Goal: Task Accomplishment & Management: Manage account settings

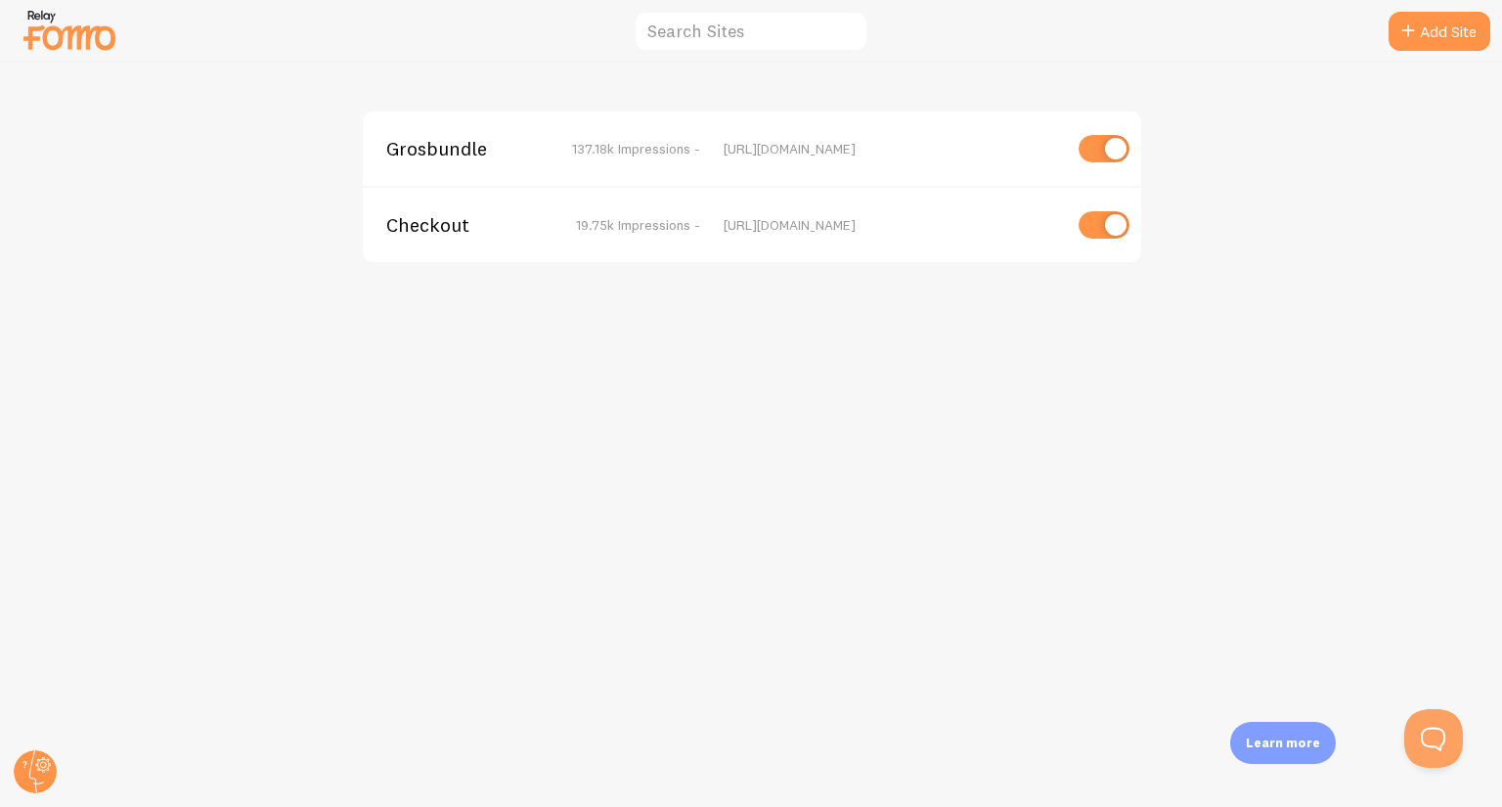
click at [1093, 145] on input "checkbox" at bounding box center [1103, 148] width 51 height 27
checkbox input "false"
click at [1095, 224] on input "checkbox" at bounding box center [1103, 224] width 51 height 27
checkbox input "false"
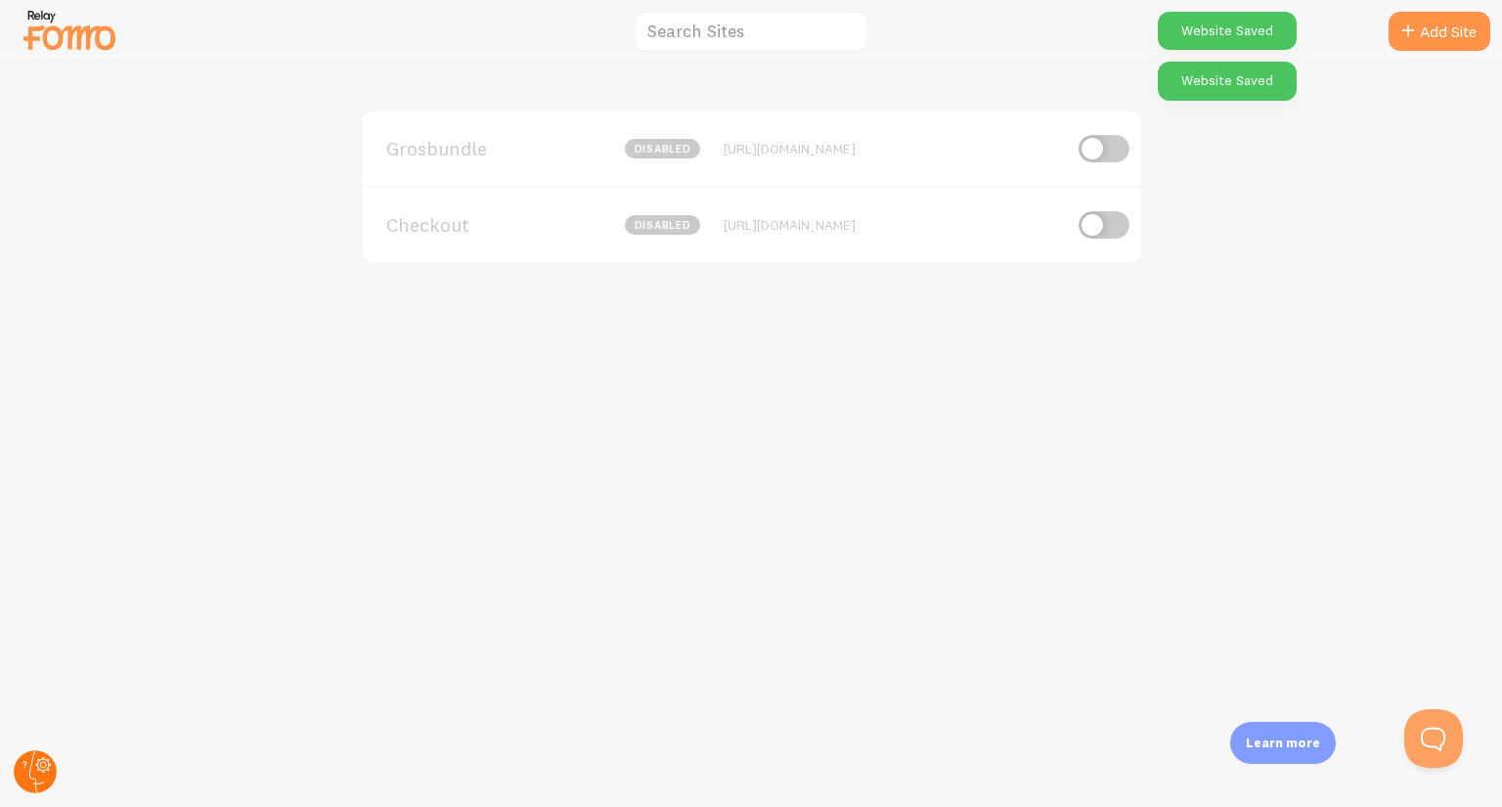
click at [25, 779] on circle at bounding box center [35, 771] width 43 height 43
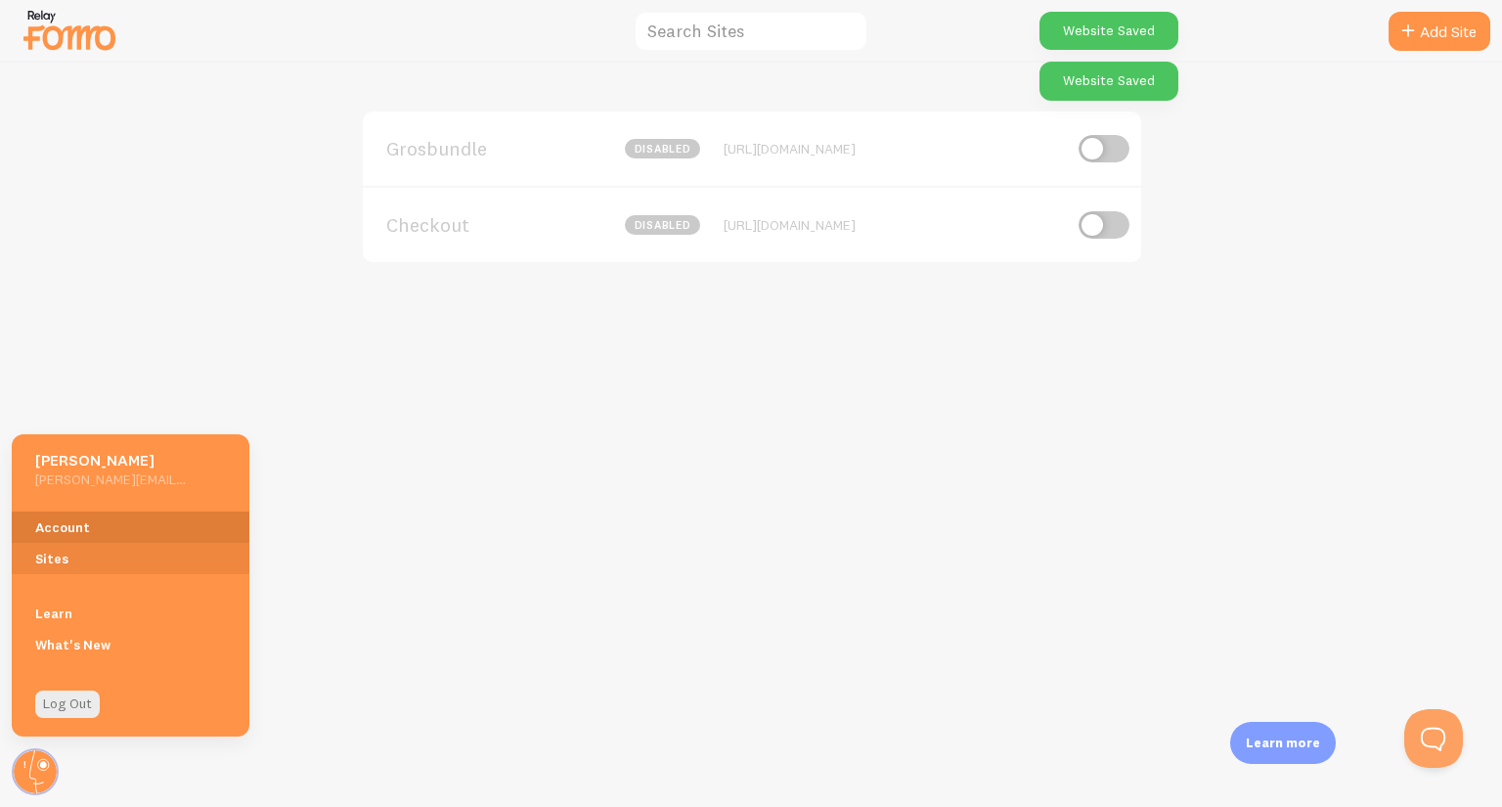
click at [60, 529] on link "Account" at bounding box center [131, 526] width 238 height 31
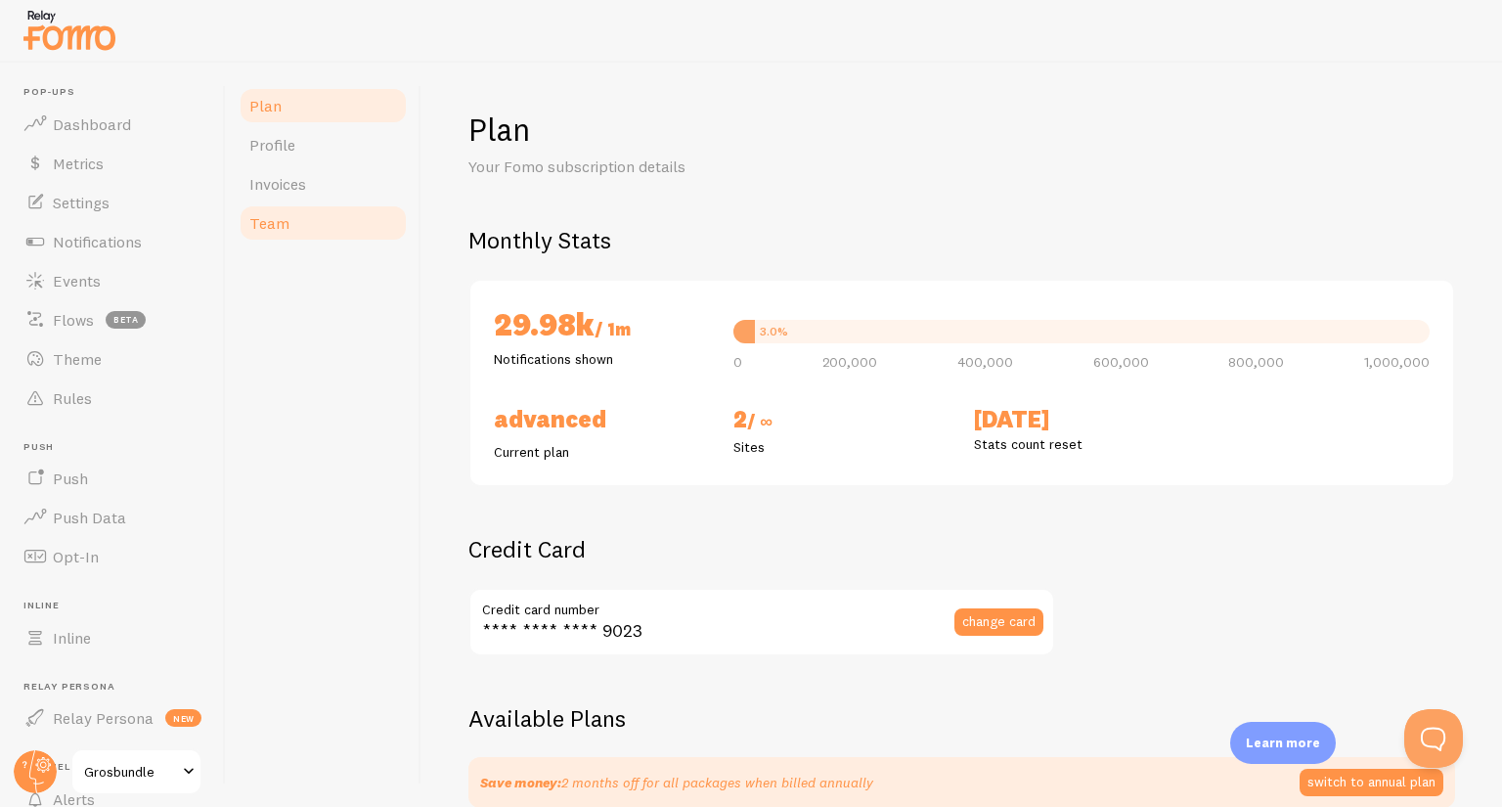
click at [285, 205] on link "Team" at bounding box center [323, 222] width 171 height 39
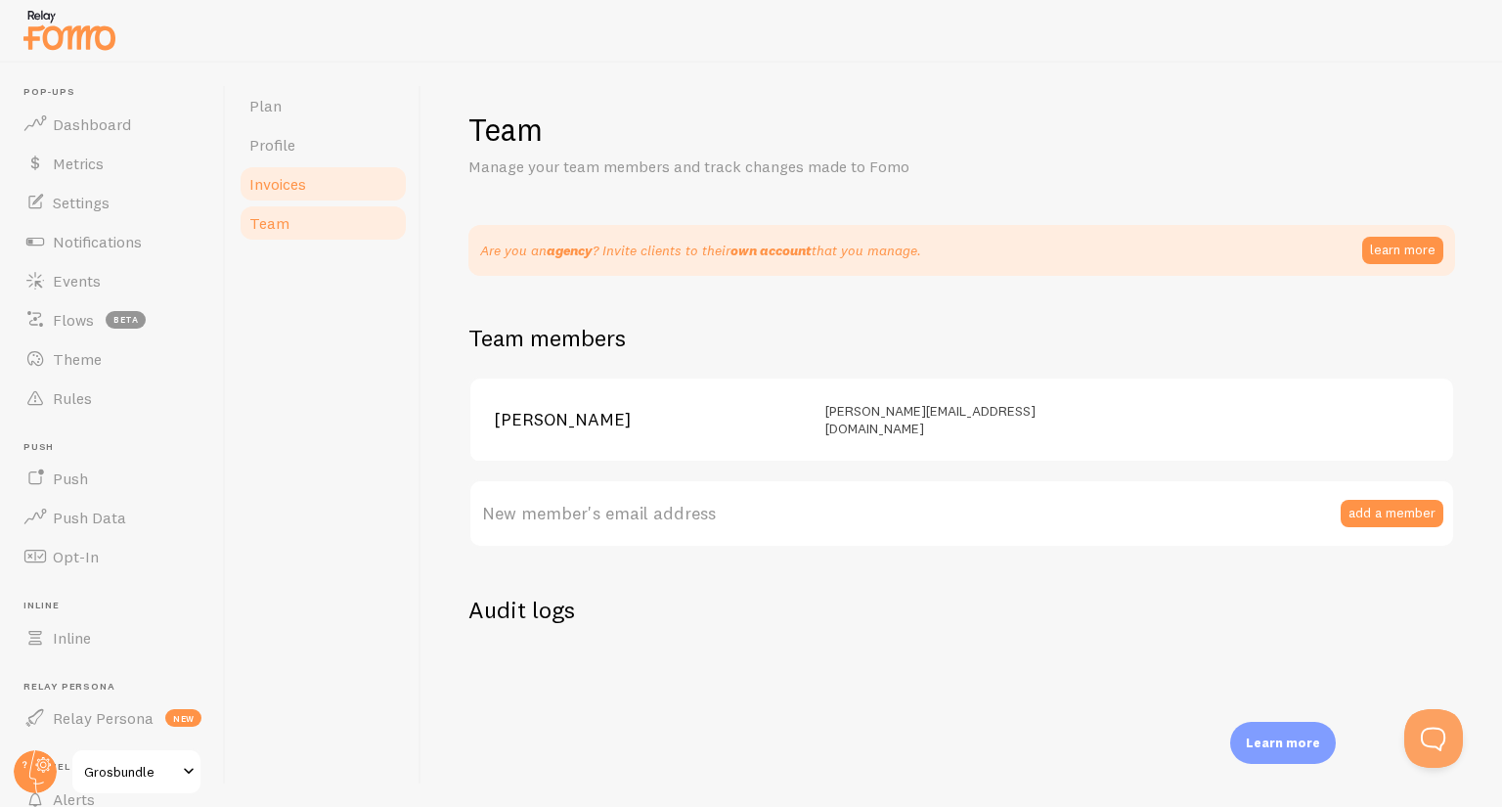
click at [285, 191] on span "Invoices" at bounding box center [277, 184] width 57 height 20
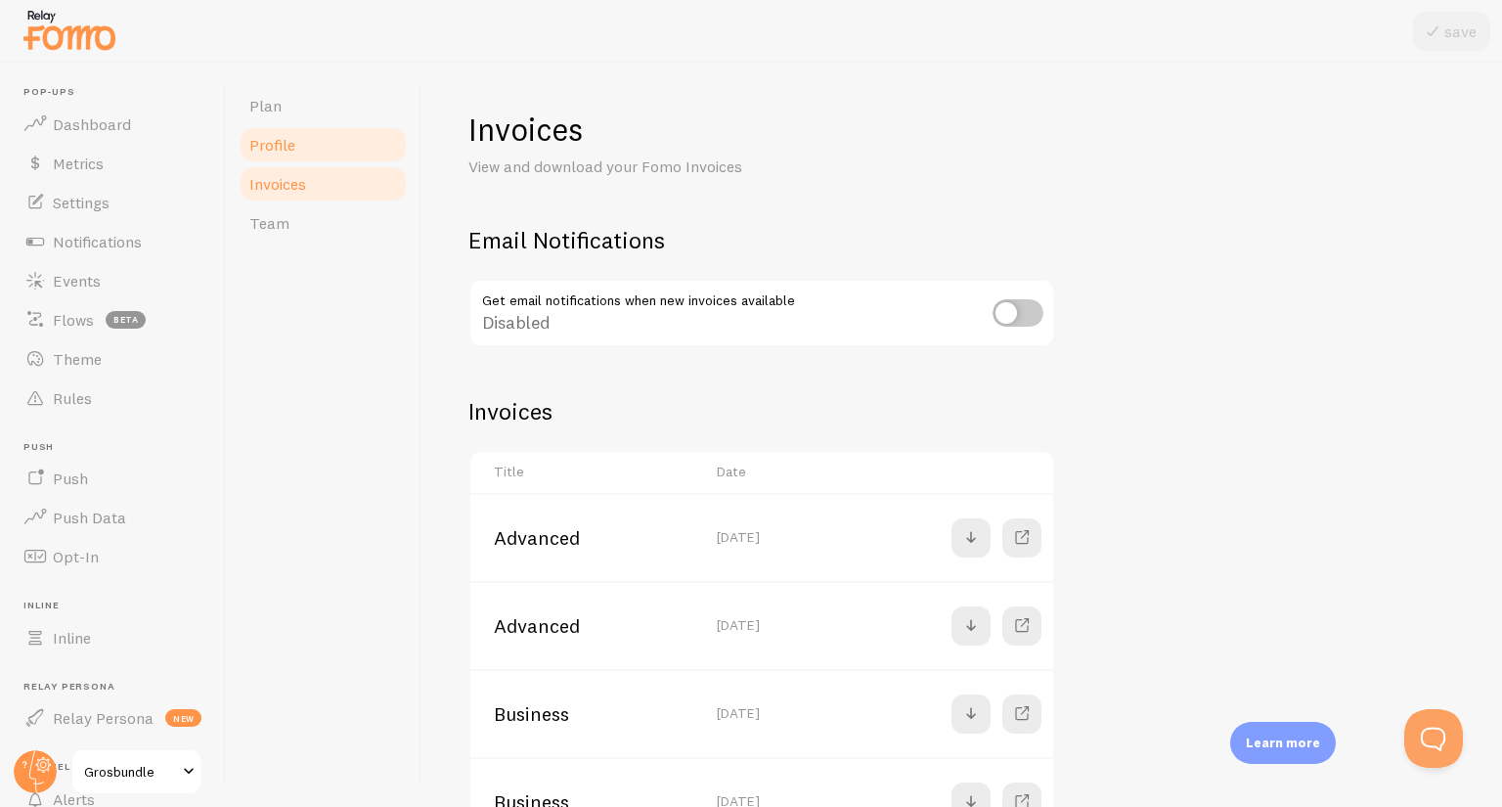
click at [286, 150] on span "Profile" at bounding box center [272, 145] width 46 height 20
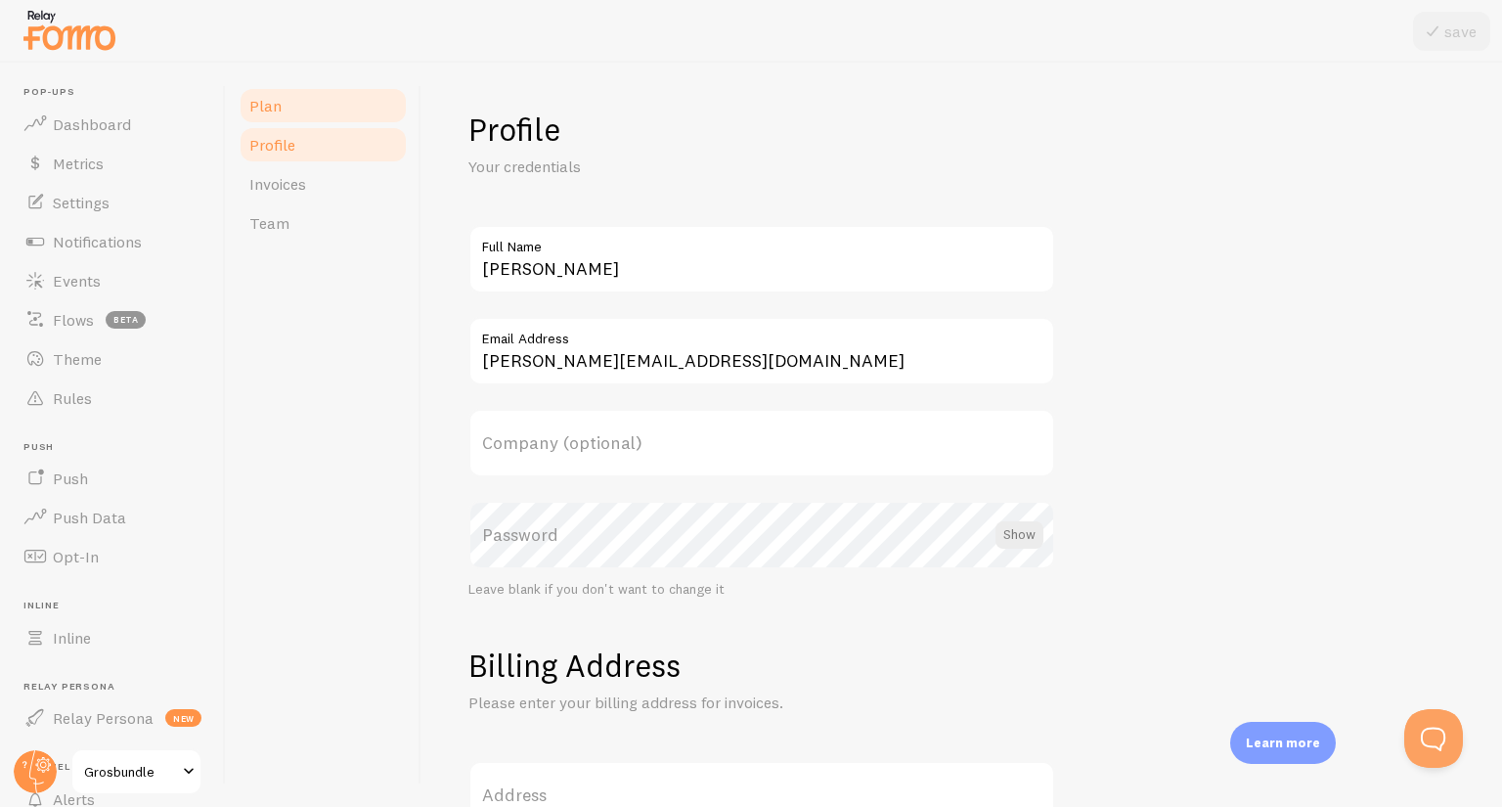
click at [287, 109] on link "Plan" at bounding box center [323, 105] width 171 height 39
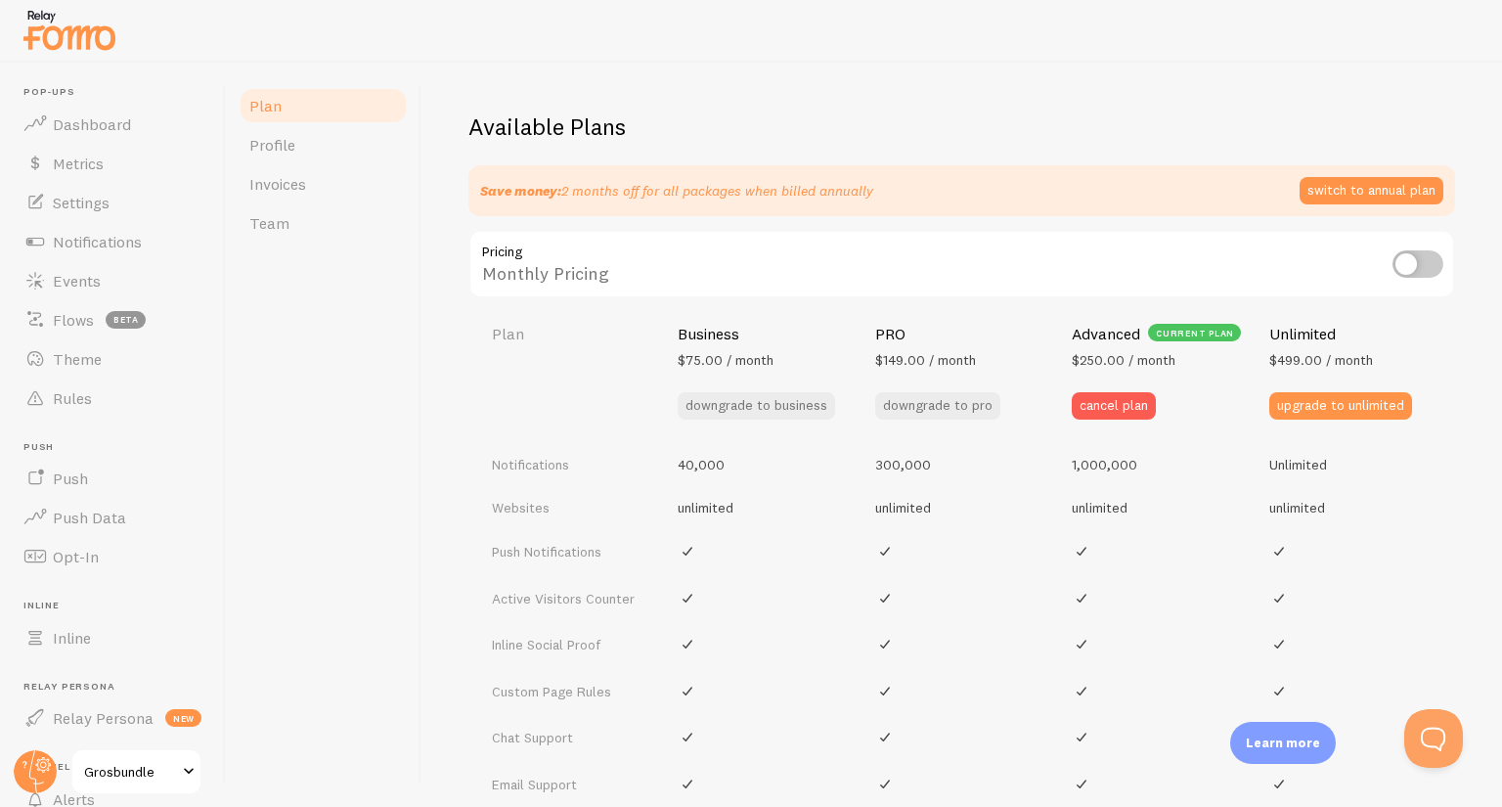
scroll to position [584, 0]
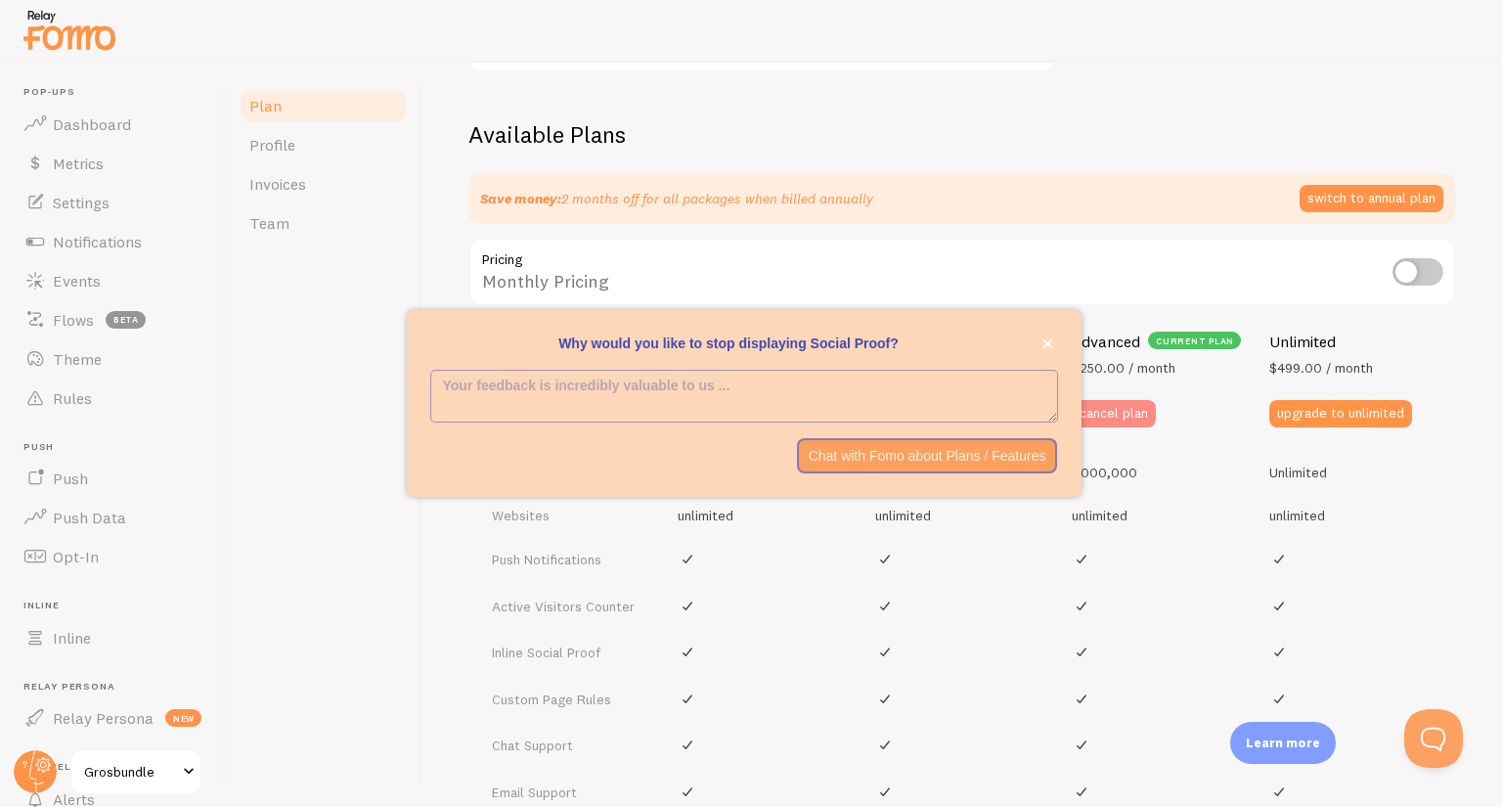
click at [1121, 419] on button "cancel plan" at bounding box center [1113, 413] width 84 height 27
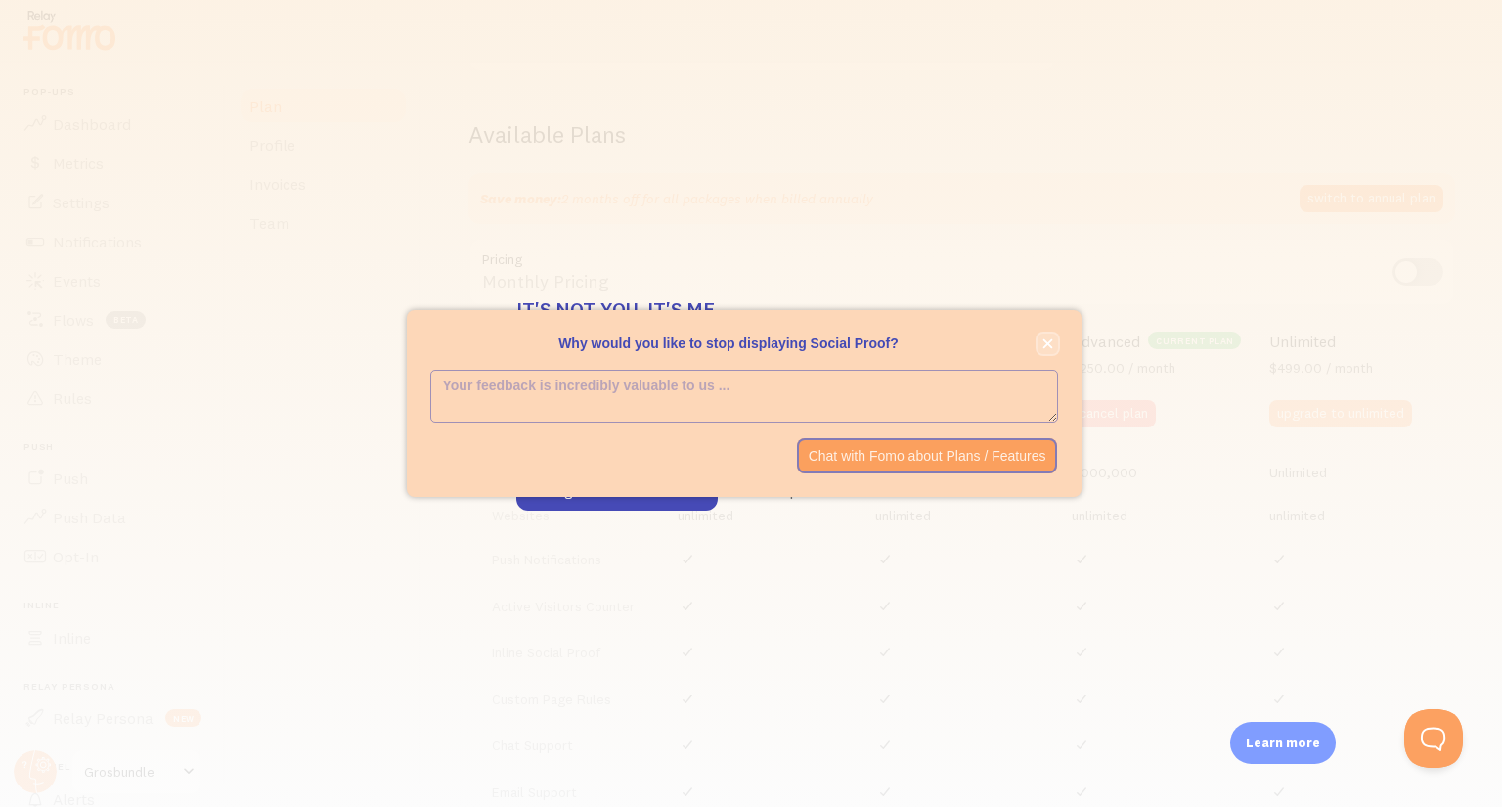
click at [1042, 343] on icon "close," at bounding box center [1047, 343] width 11 height 11
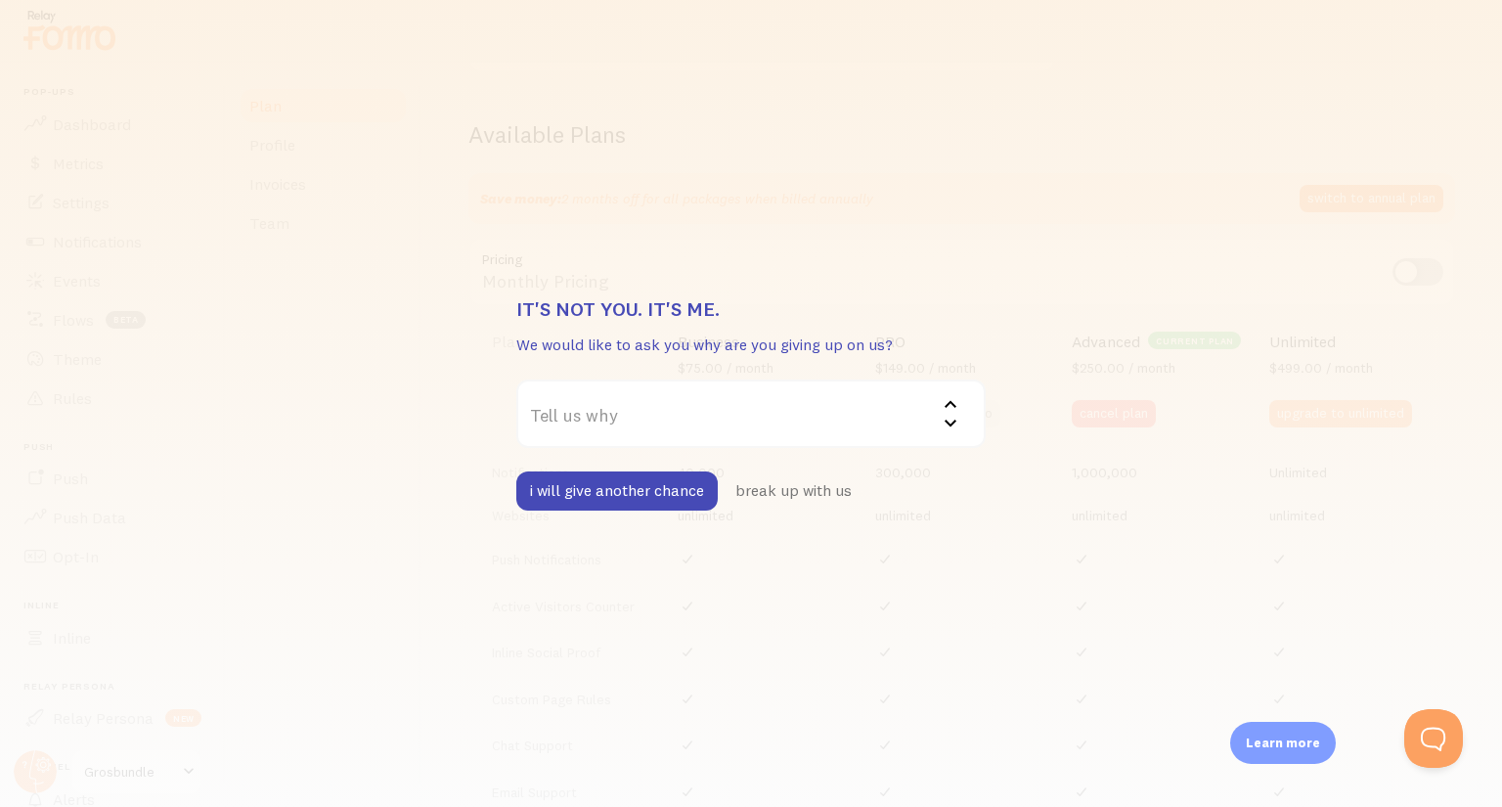
click at [596, 424] on label "Tell us why" at bounding box center [750, 413] width 469 height 68
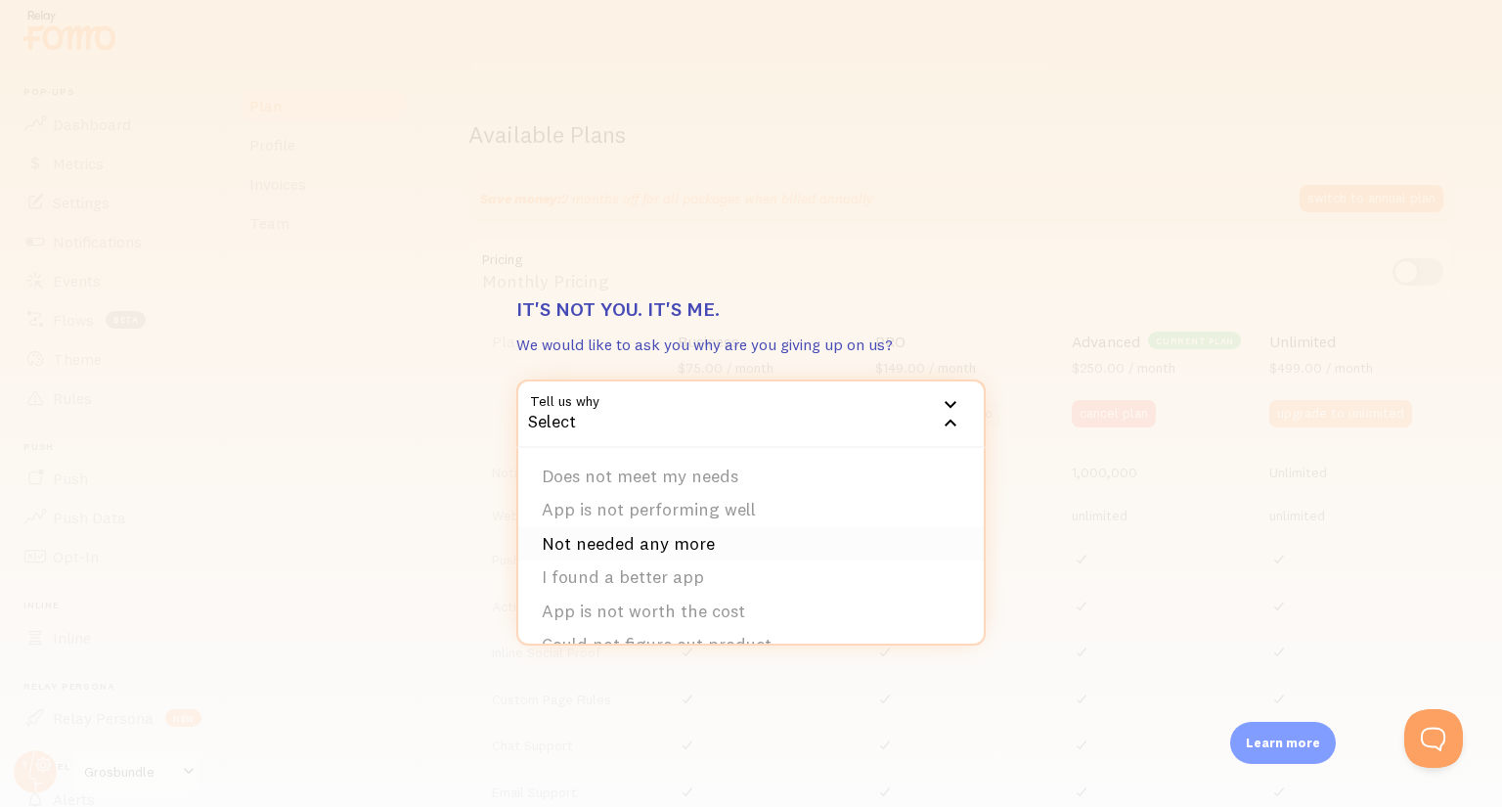
click at [625, 543] on li "Not needed any more" at bounding box center [750, 544] width 465 height 34
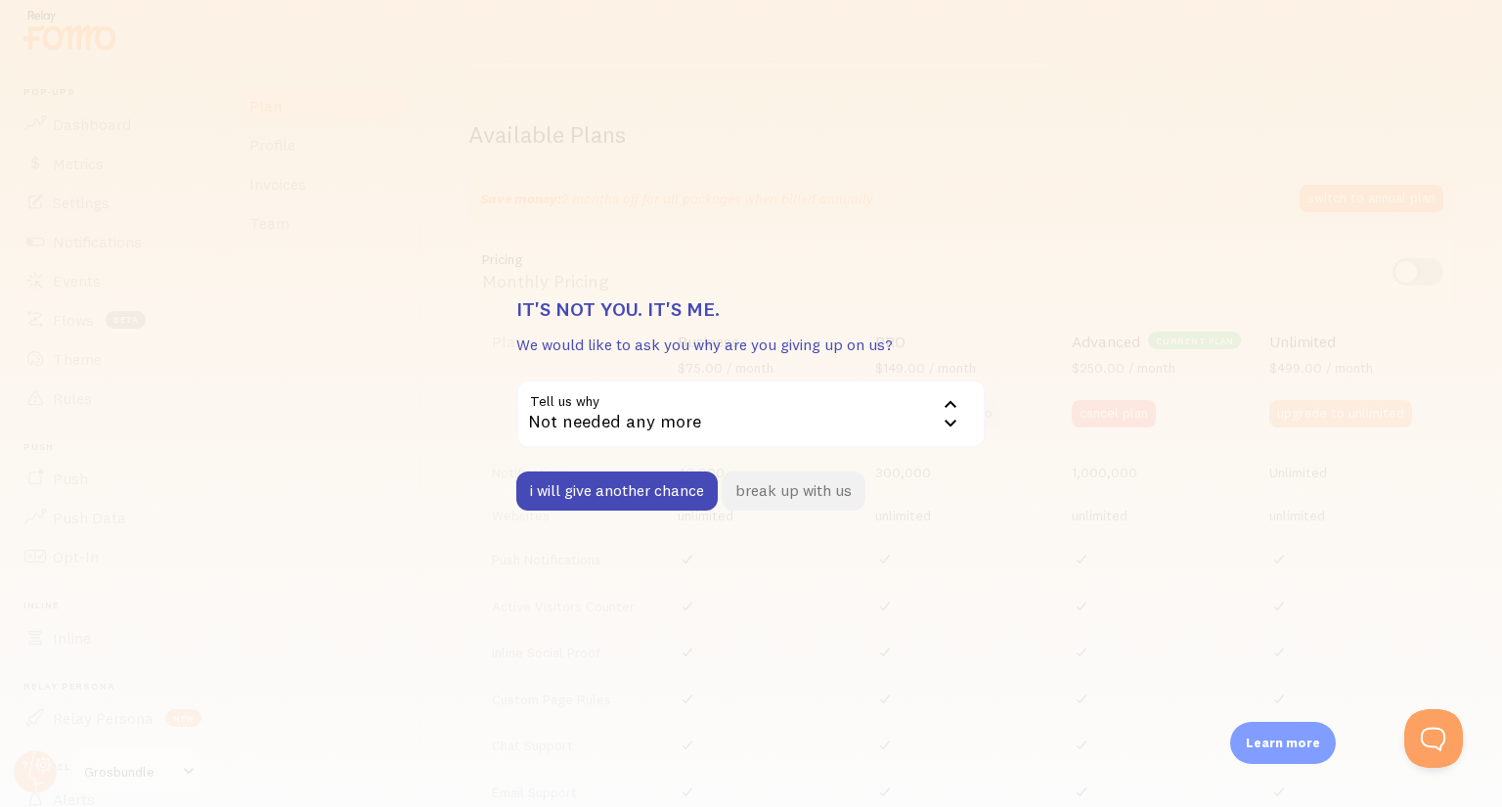
click at [796, 498] on button "break up with us" at bounding box center [793, 490] width 144 height 39
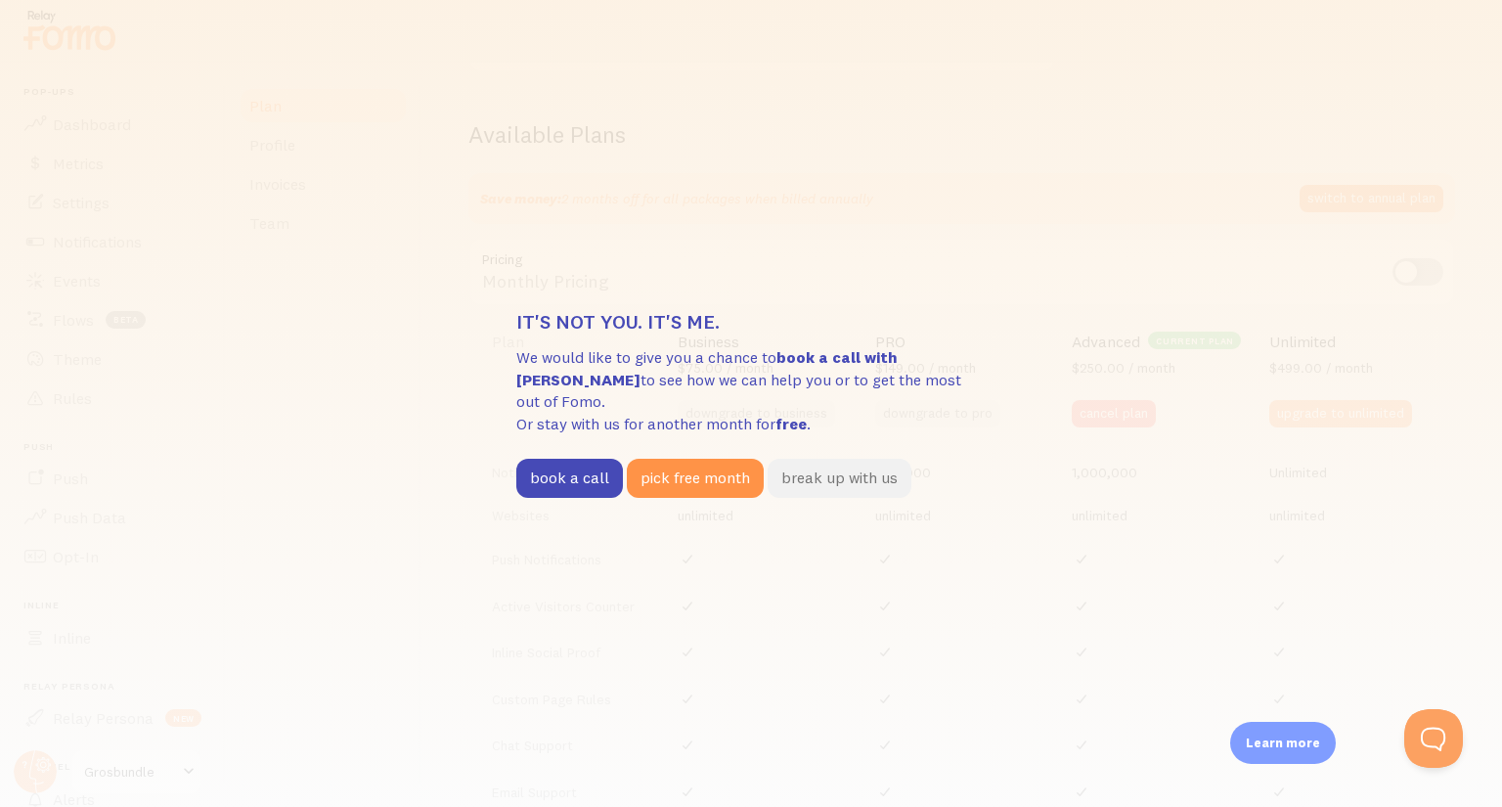
click at [833, 470] on button "break up with us" at bounding box center [839, 477] width 144 height 39
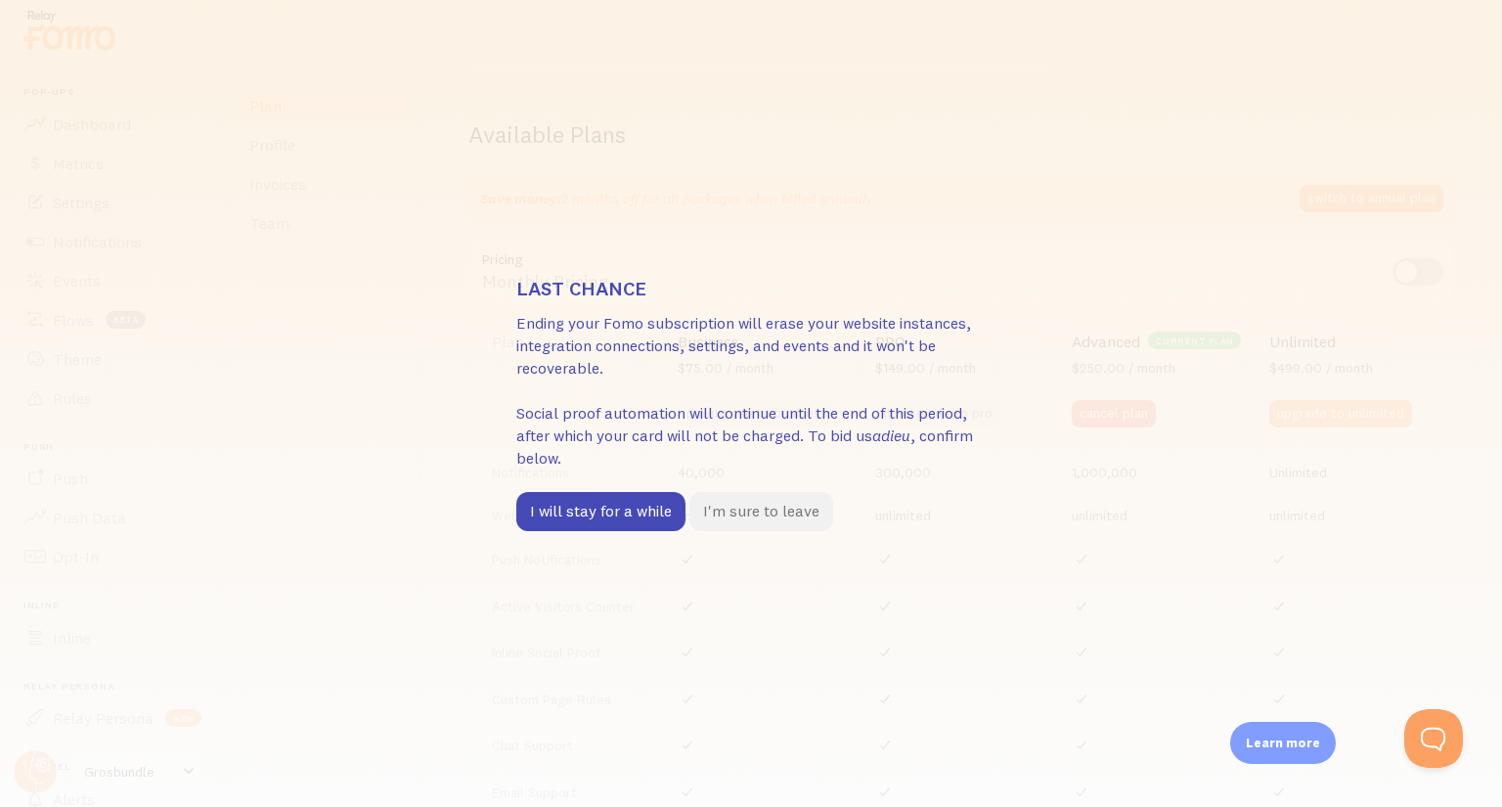
click at [761, 513] on button "I'm sure to leave" at bounding box center [761, 511] width 144 height 39
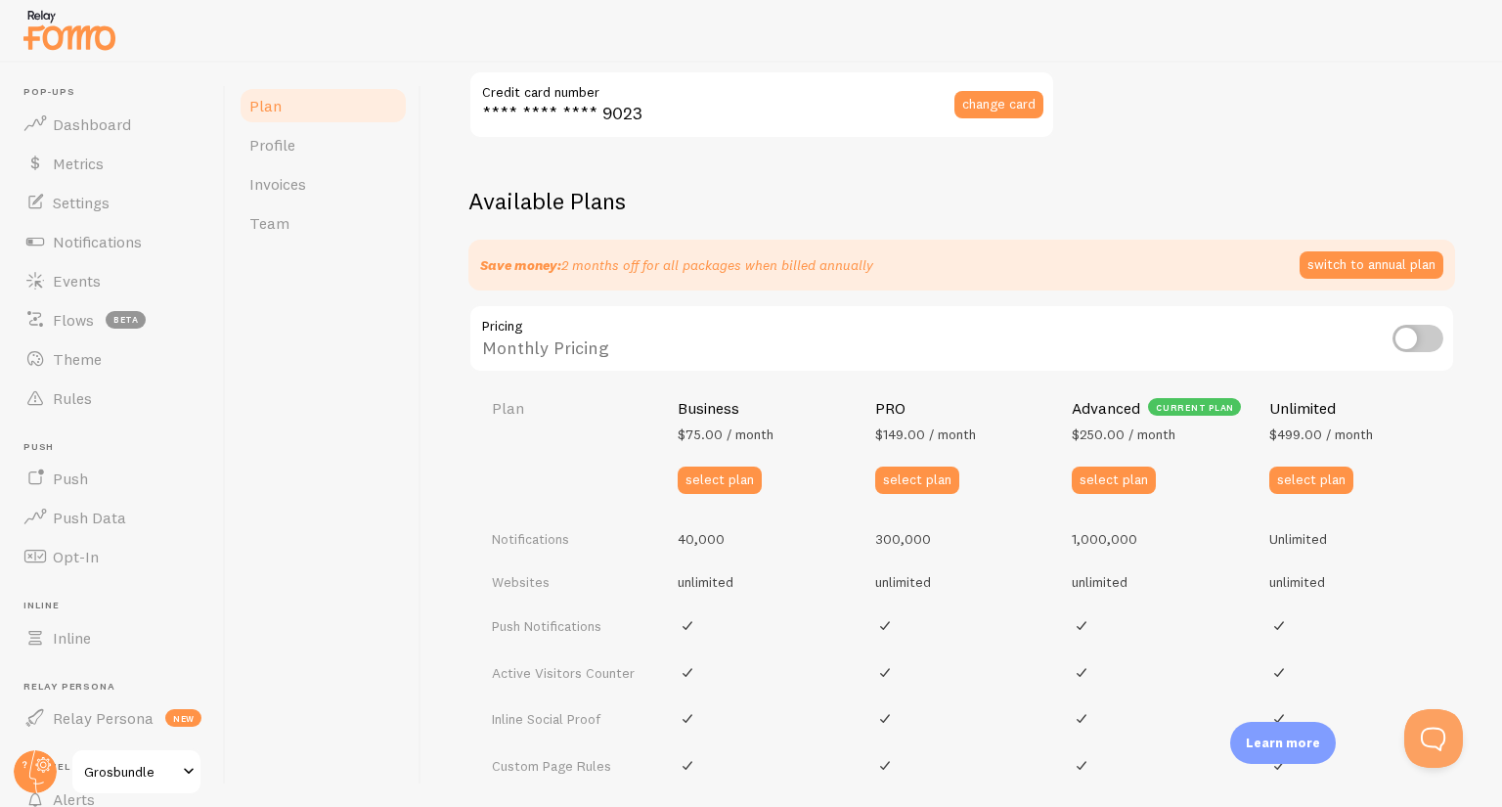
scroll to position [650, 0]
